Goal: Transaction & Acquisition: Book appointment/travel/reservation

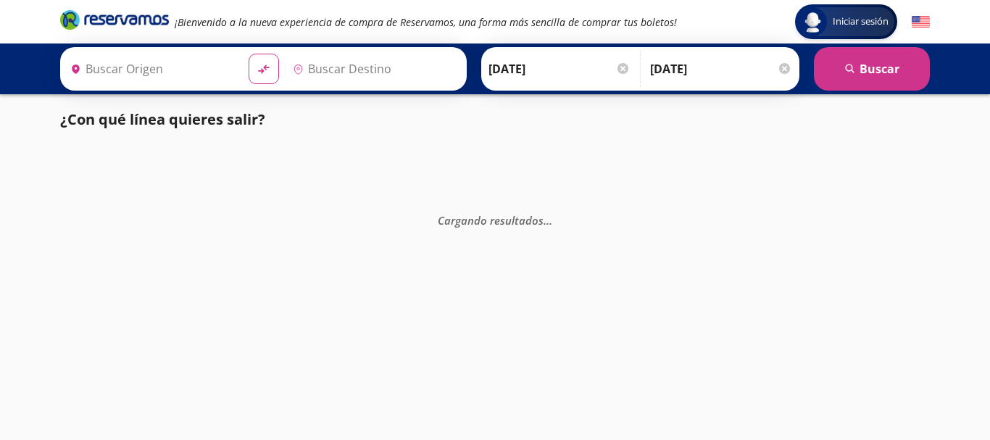
type input "Apatzingán, [GEOGRAPHIC_DATA]"
type input "Uruapan, [GEOGRAPHIC_DATA]"
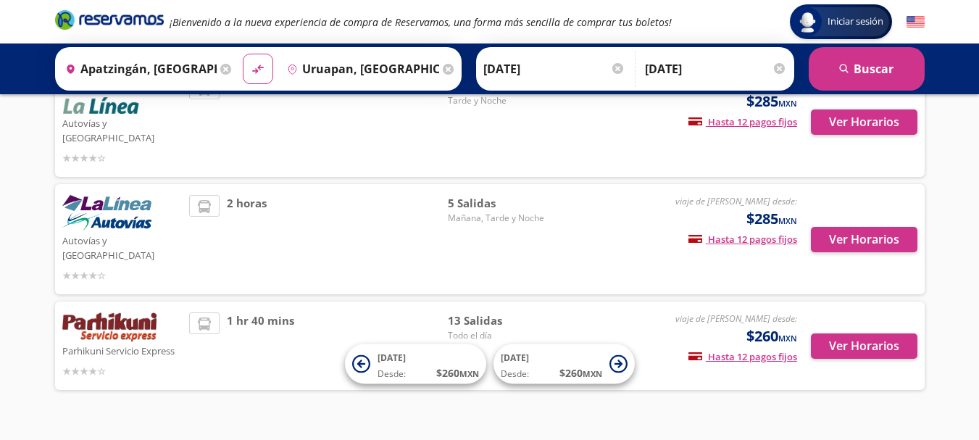
scroll to position [133, 0]
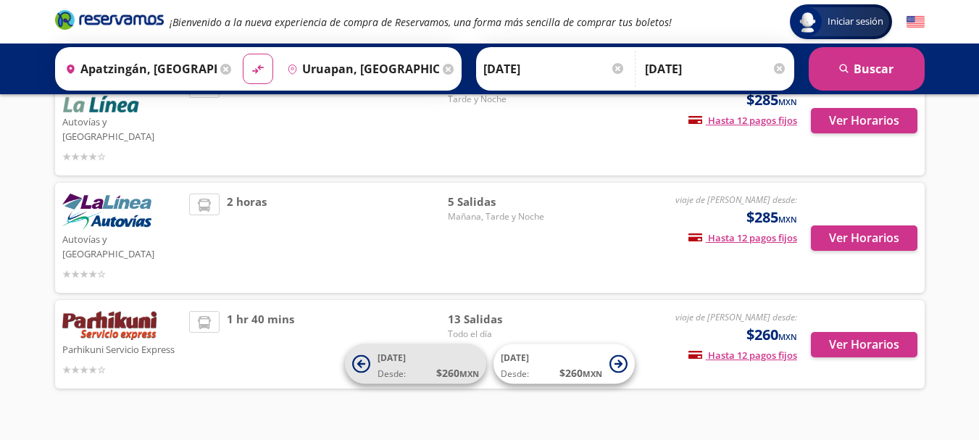
click at [418, 365] on span "Desde: $ 260 MXN" at bounding box center [427, 372] width 101 height 15
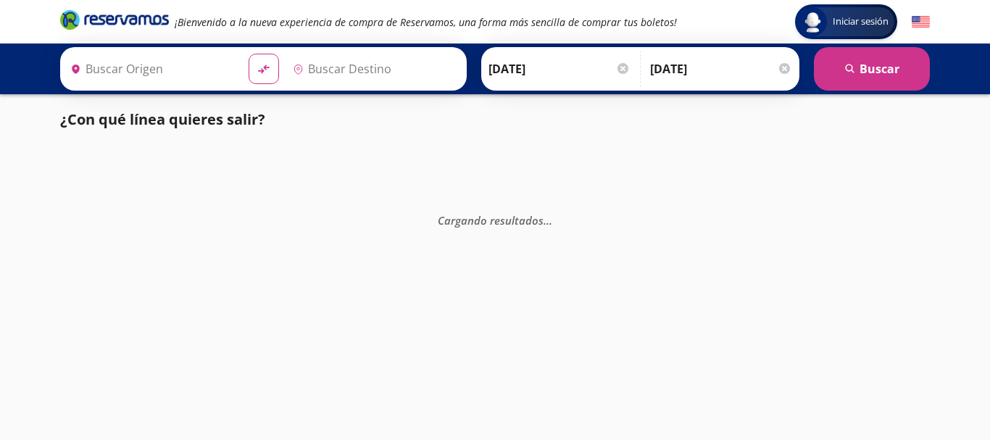
type input "Uruapan, [GEOGRAPHIC_DATA]"
type input "Apatzingán, [GEOGRAPHIC_DATA]"
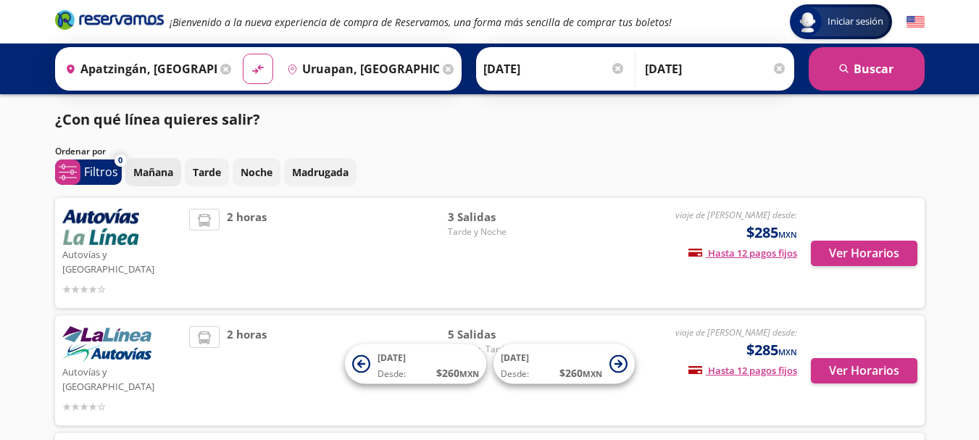
click at [135, 174] on p "Mañana" at bounding box center [153, 171] width 40 height 15
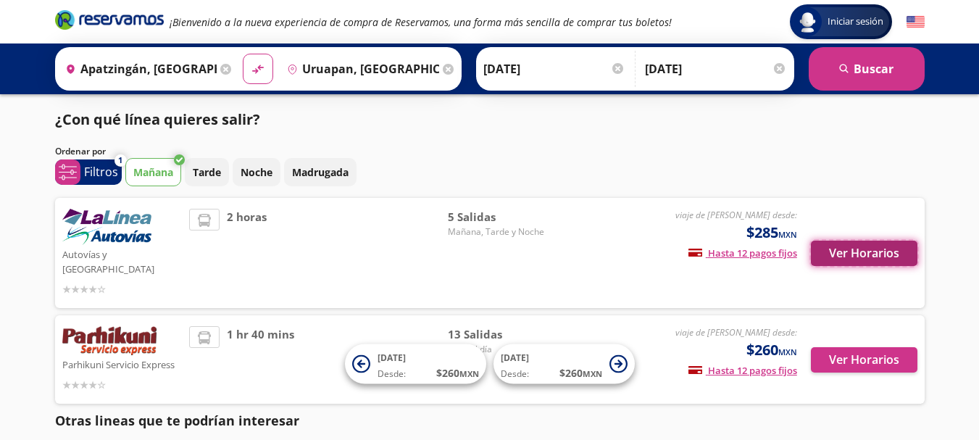
click at [867, 241] on button "Ver Horarios" at bounding box center [864, 253] width 106 height 25
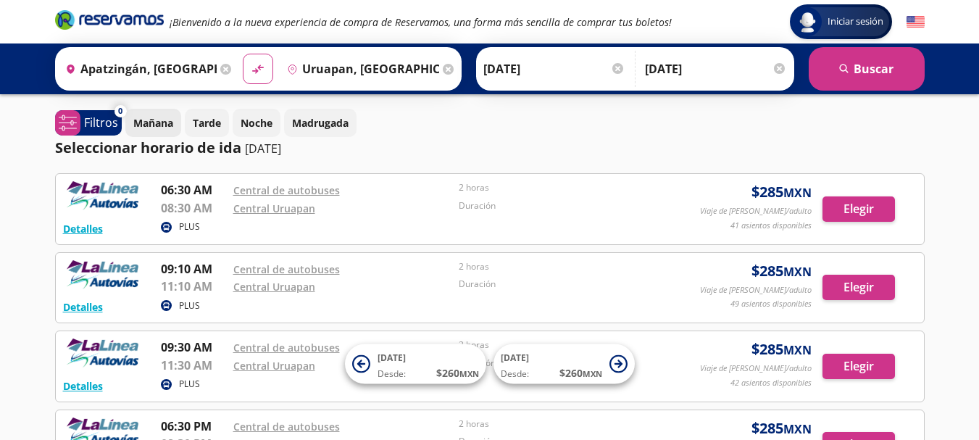
click at [156, 118] on p "Mañana" at bounding box center [153, 122] width 40 height 15
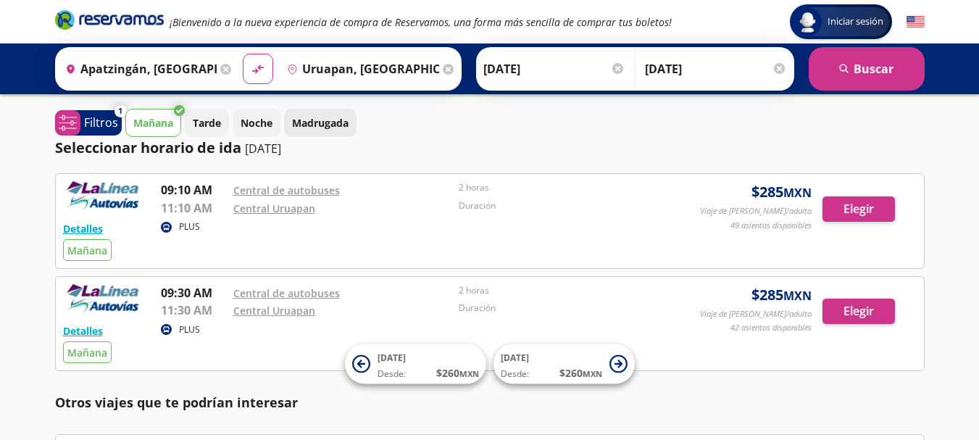
click at [306, 116] on p "Madrugada" at bounding box center [320, 122] width 57 height 15
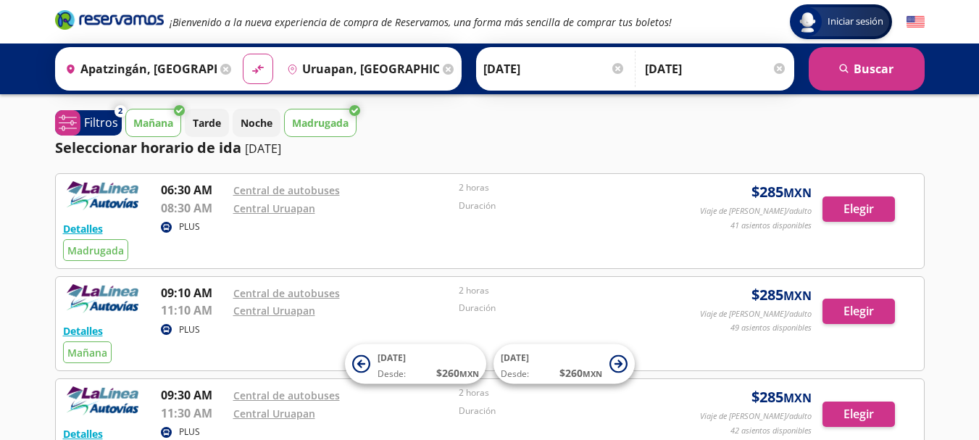
click at [175, 114] on icon at bounding box center [179, 110] width 11 height 11
